Goal: Entertainment & Leisure: Consume media (video, audio)

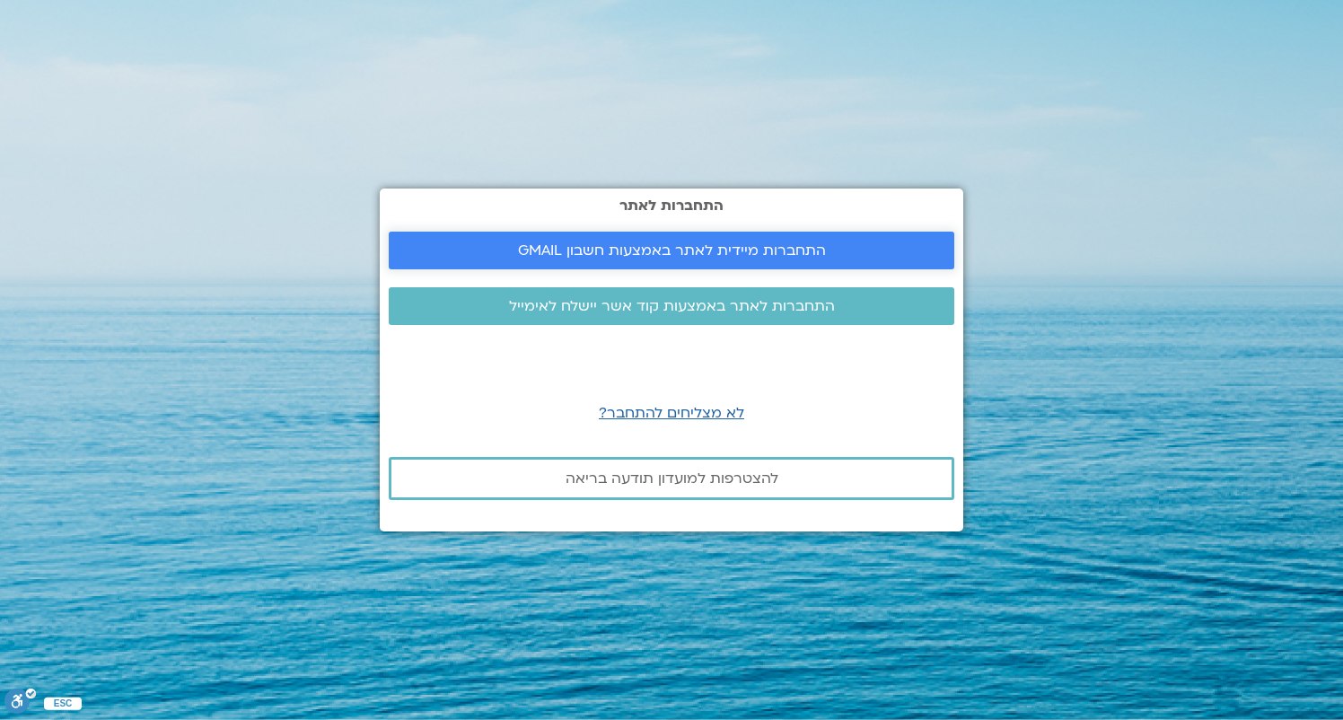
click at [652, 258] on span "התחברות מיידית לאתר באמצעות חשבון GMAIL" at bounding box center [672, 250] width 308 height 16
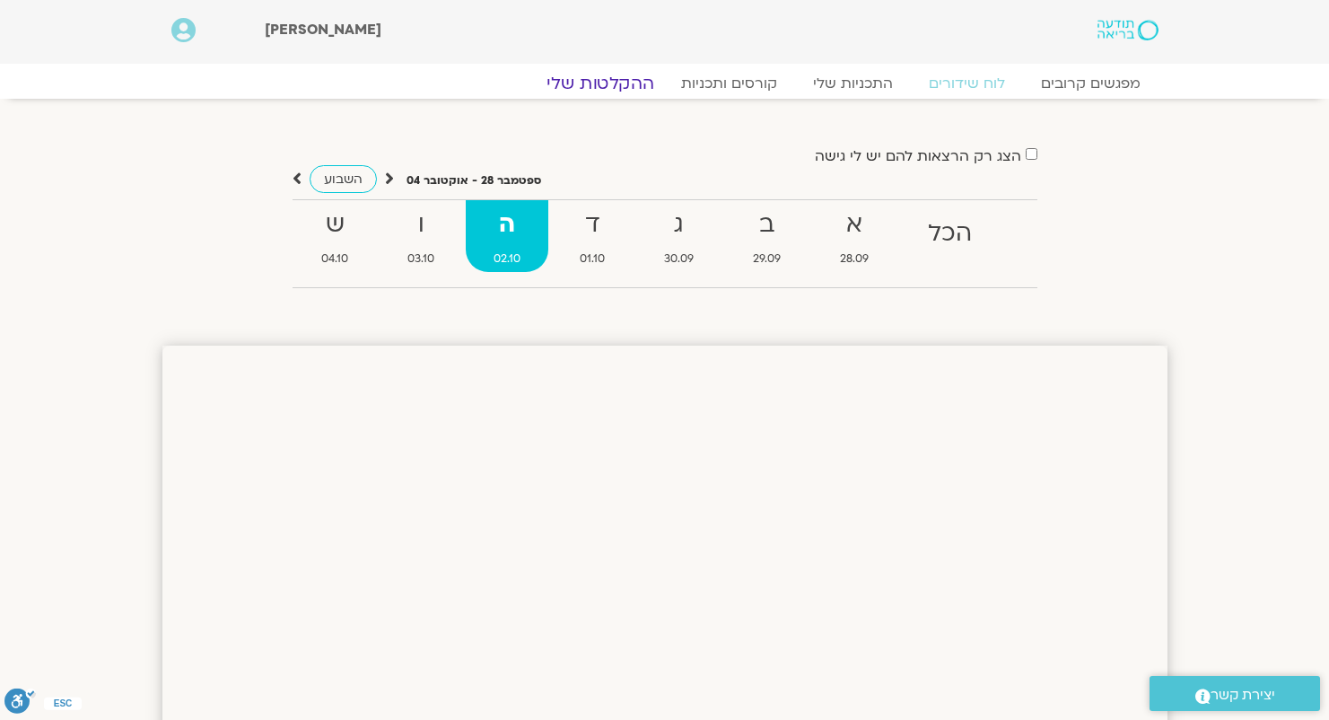
click at [641, 87] on link "ההקלטות שלי" at bounding box center [600, 84] width 151 height 22
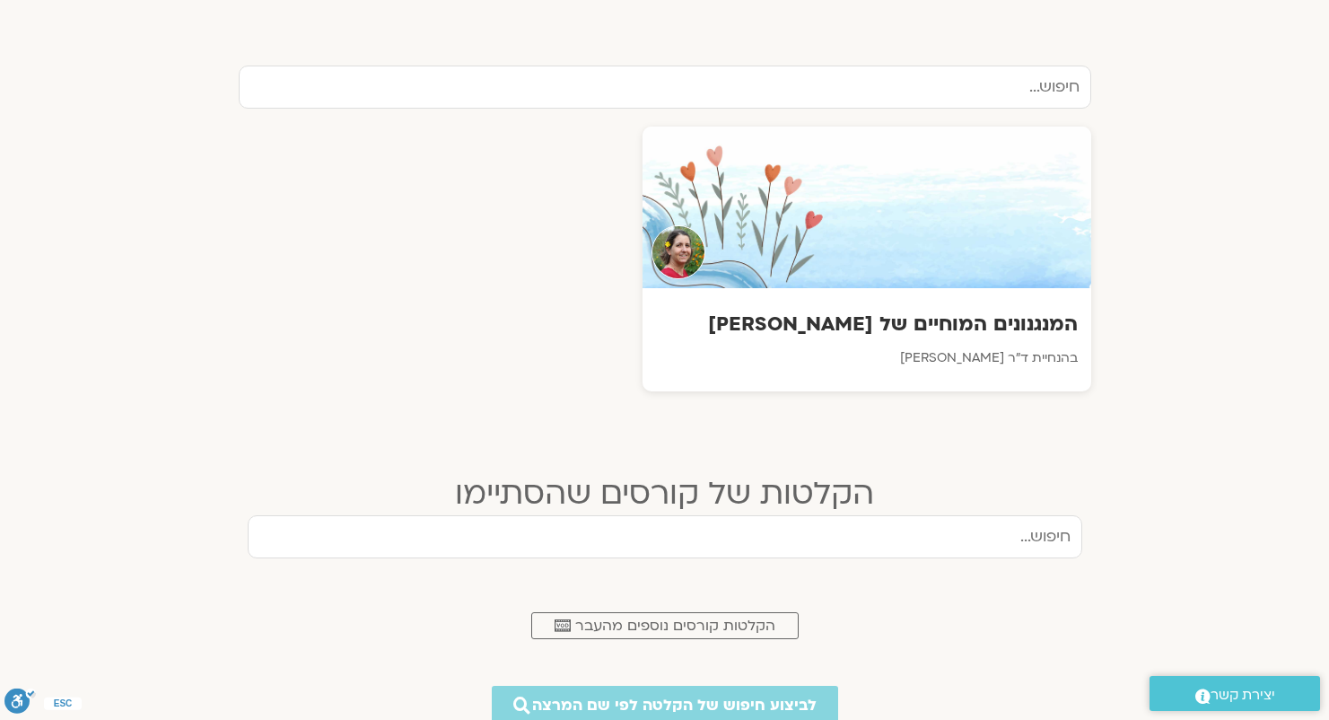
scroll to position [576, 0]
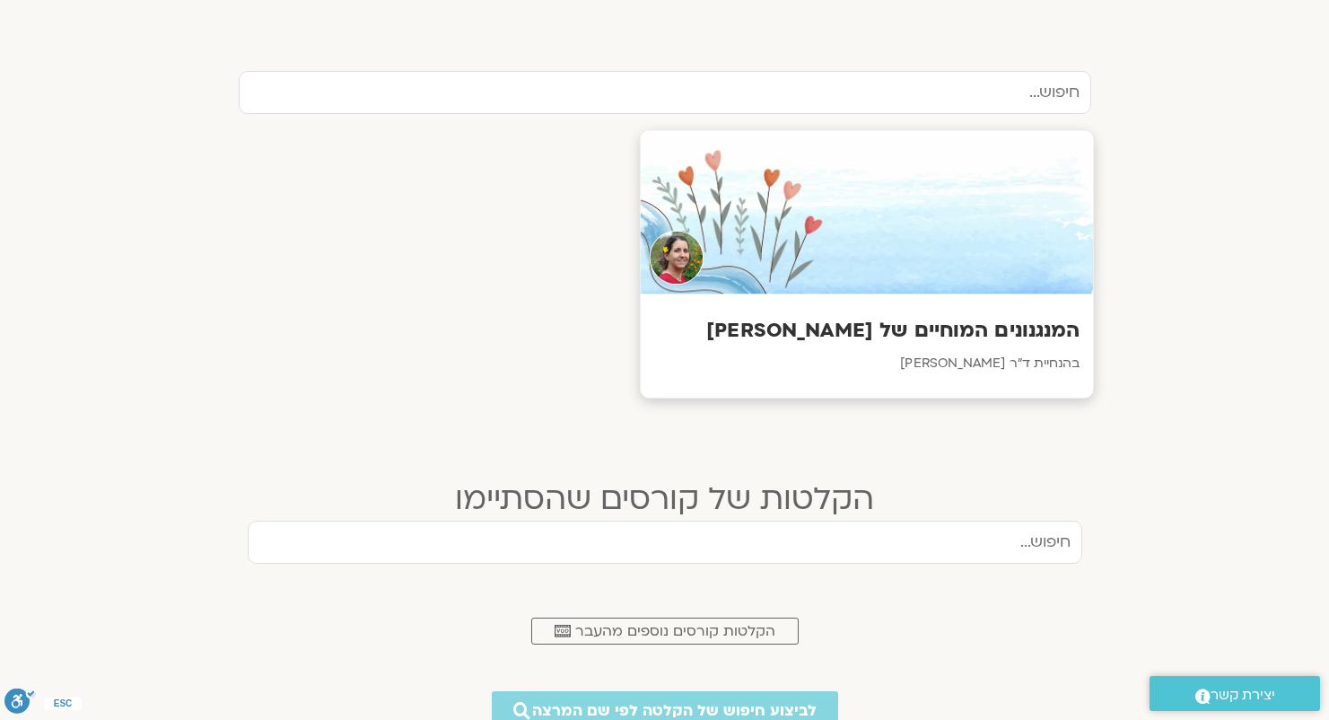
click at [949, 267] on div at bounding box center [866, 212] width 453 height 163
